Goal: Task Accomplishment & Management: Manage account settings

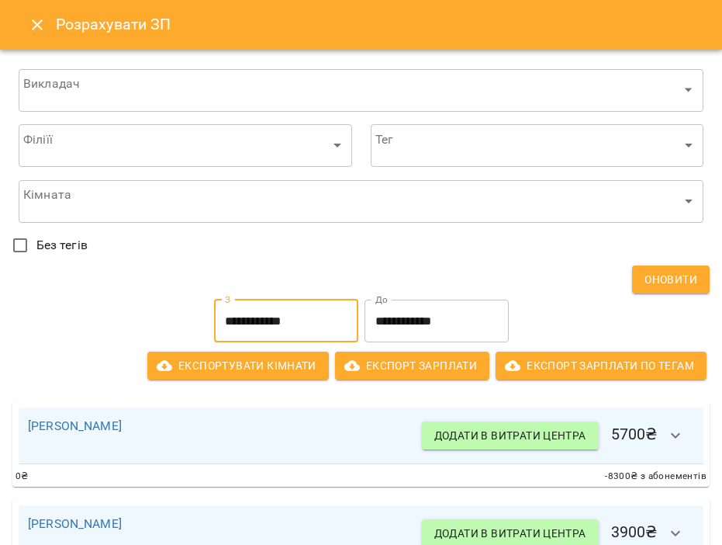
click at [40, 32] on icon "Close" at bounding box center [37, 25] width 19 height 19
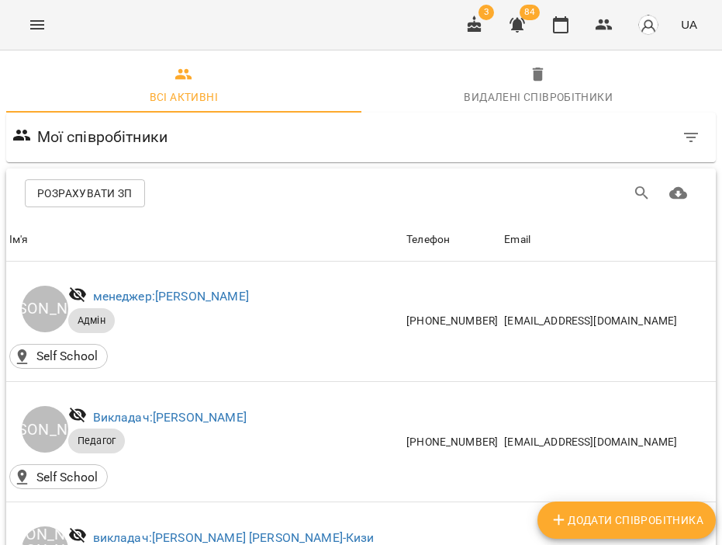
click at [38, 10] on button "Menu" at bounding box center [37, 24] width 37 height 37
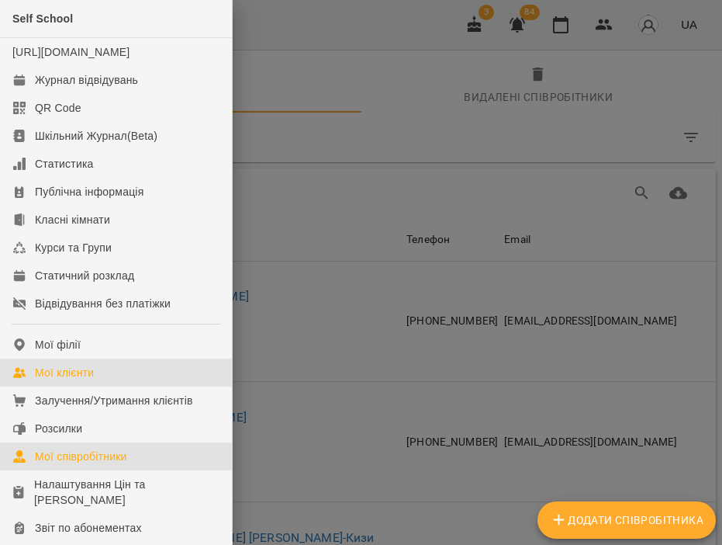
click at [85, 380] on div "Мої клієнти" at bounding box center [64, 373] width 59 height 16
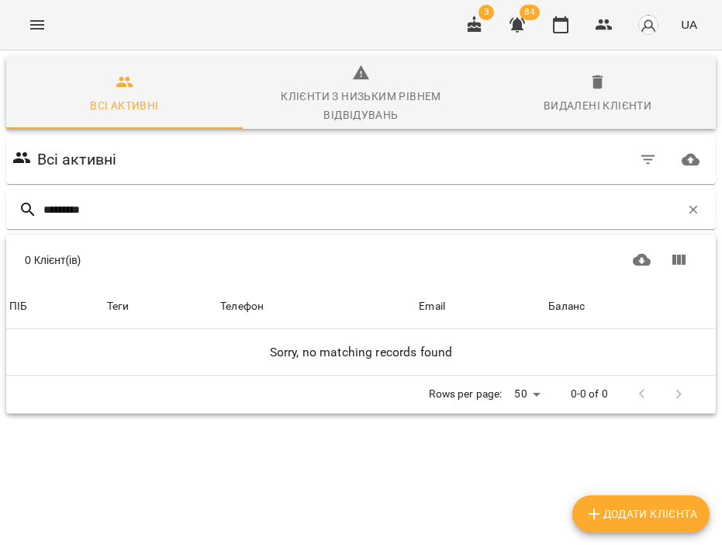
type input "*********"
click at [555, 106] on div "Видалені клієнти" at bounding box center [598, 105] width 108 height 19
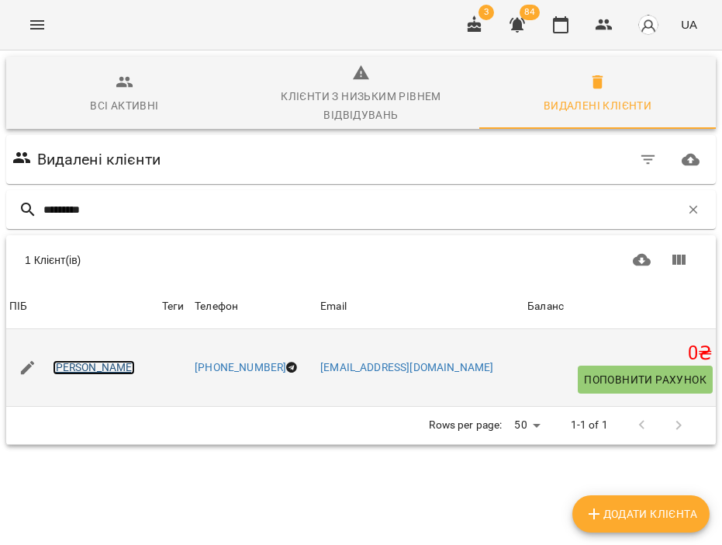
click at [136, 370] on link "[PERSON_NAME]" at bounding box center [94, 368] width 83 height 16
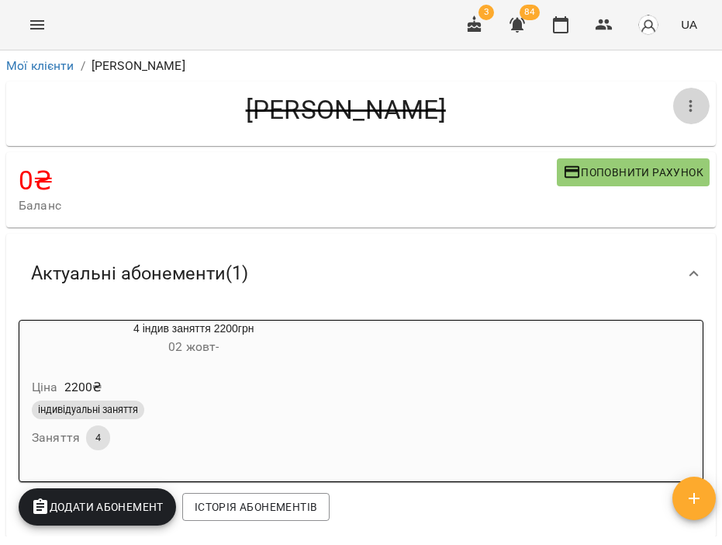
click at [687, 102] on icon "button" at bounding box center [691, 106] width 19 height 19
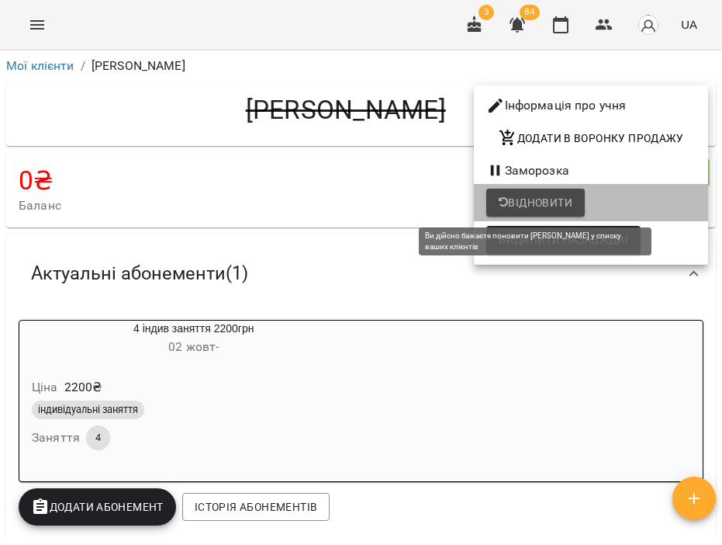
click at [549, 210] on span "Відновити" at bounding box center [536, 202] width 74 height 19
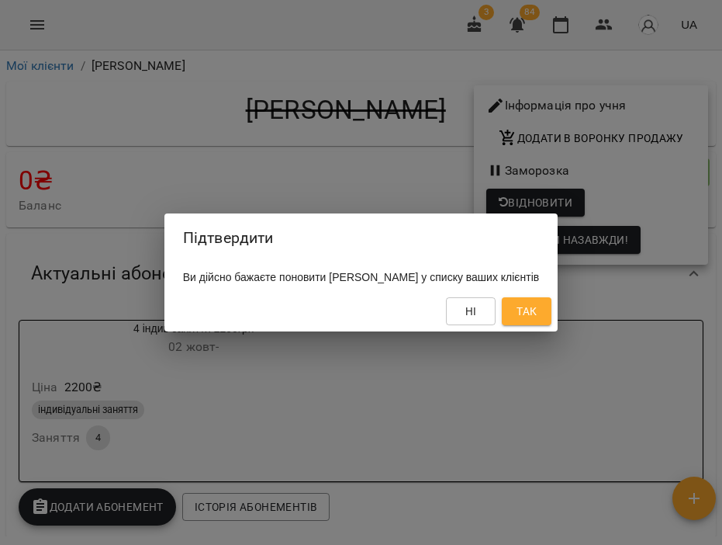
click at [537, 305] on span "Так" at bounding box center [527, 311] width 20 height 19
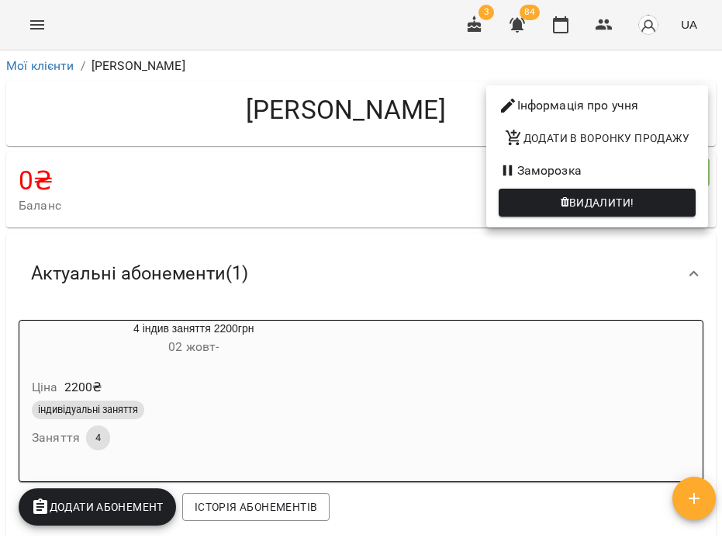
click at [231, 116] on div at bounding box center [361, 272] width 722 height 545
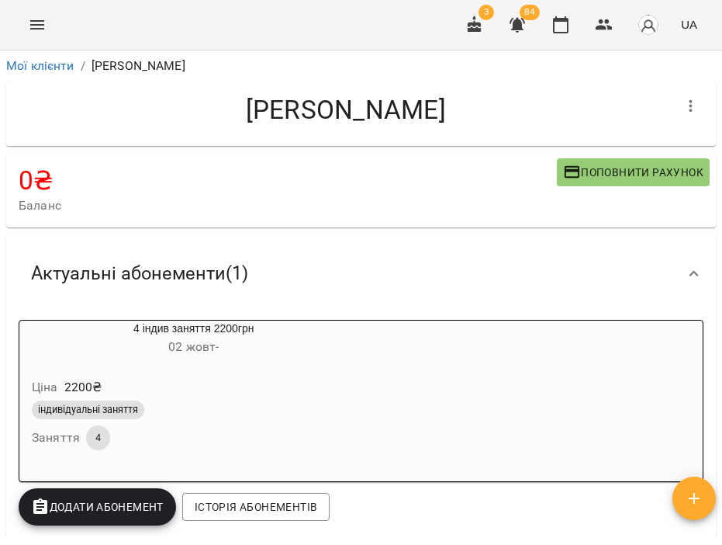
drag, startPoint x: 229, startPoint y: 111, endPoint x: 471, endPoint y: 110, distance: 242.0
click at [471, 110] on h4 "[PERSON_NAME]" at bounding box center [346, 110] width 654 height 32
copy h4 "[PERSON_NAME]"
click at [524, 27] on icon "button" at bounding box center [517, 25] width 19 height 19
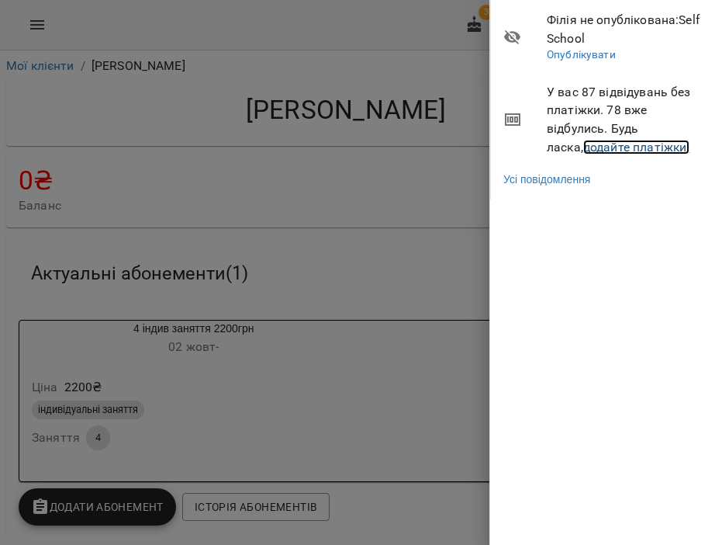
click at [583, 144] on link "додайте платіжки!" at bounding box center [636, 147] width 107 height 15
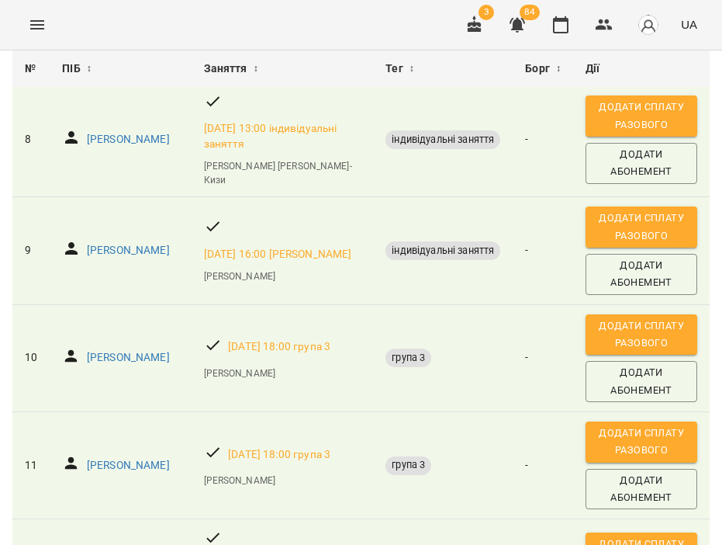
scroll to position [971, 0]
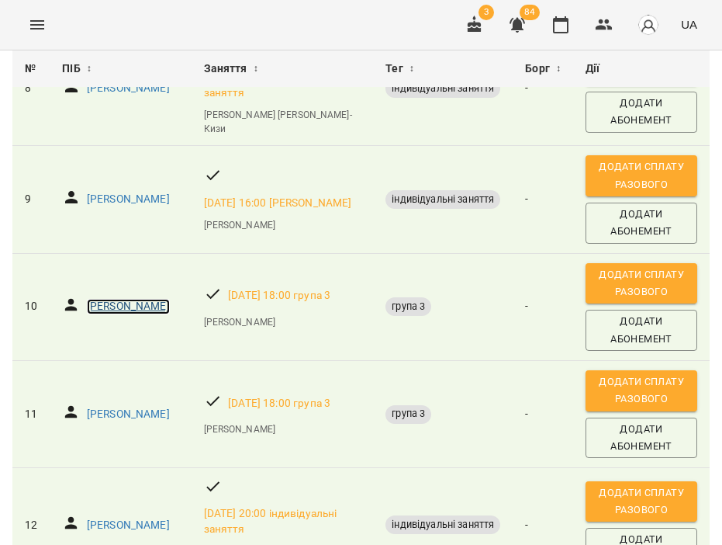
click at [150, 299] on p "[PERSON_NAME]" at bounding box center [128, 307] width 83 height 16
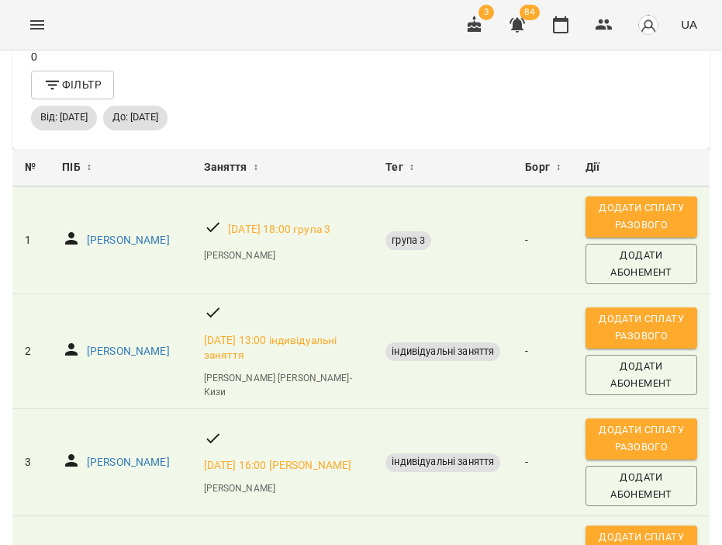
scroll to position [68, 0]
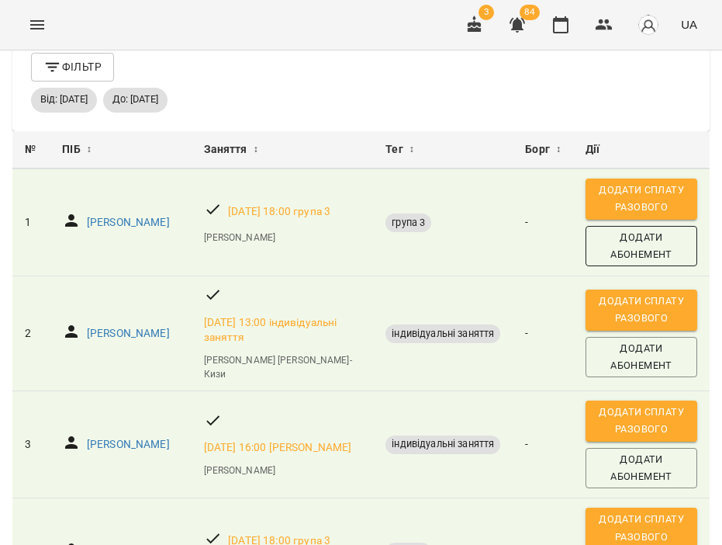
click at [631, 253] on span "Додати Абонемент" at bounding box center [641, 246] width 96 height 35
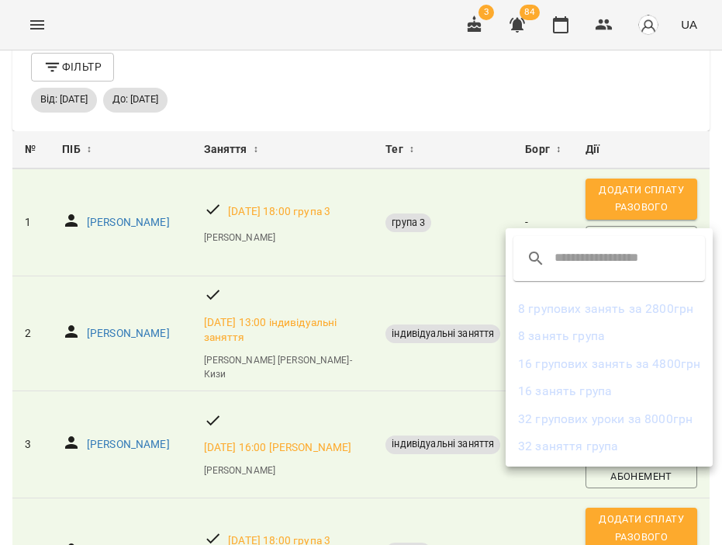
click at [619, 195] on div at bounding box center [361, 272] width 722 height 545
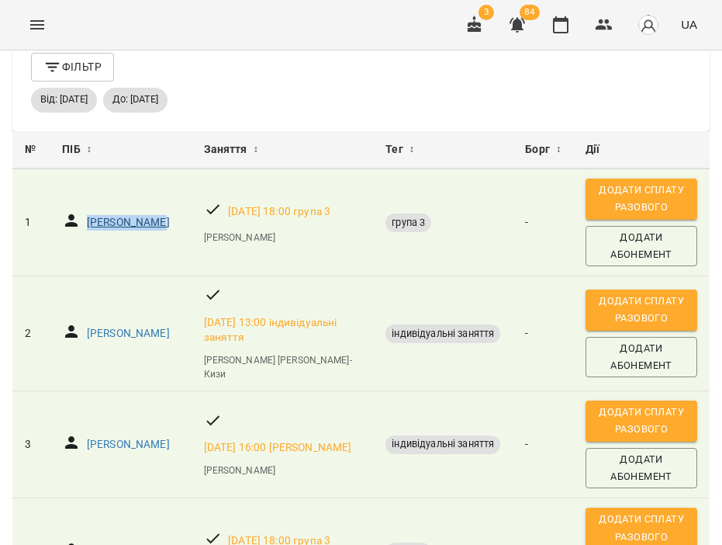
drag, startPoint x: 162, startPoint y: 221, endPoint x: 88, endPoint y: 220, distance: 73.7
click at [88, 220] on div "[PERSON_NAME]" at bounding box center [120, 222] width 123 height 29
copy p "[PERSON_NAME]"
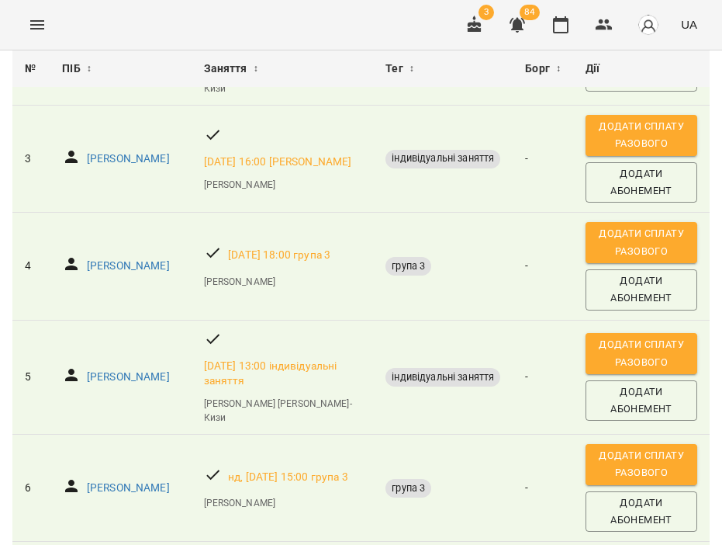
scroll to position [398, 0]
